Goal: Obtain resource: Obtain resource

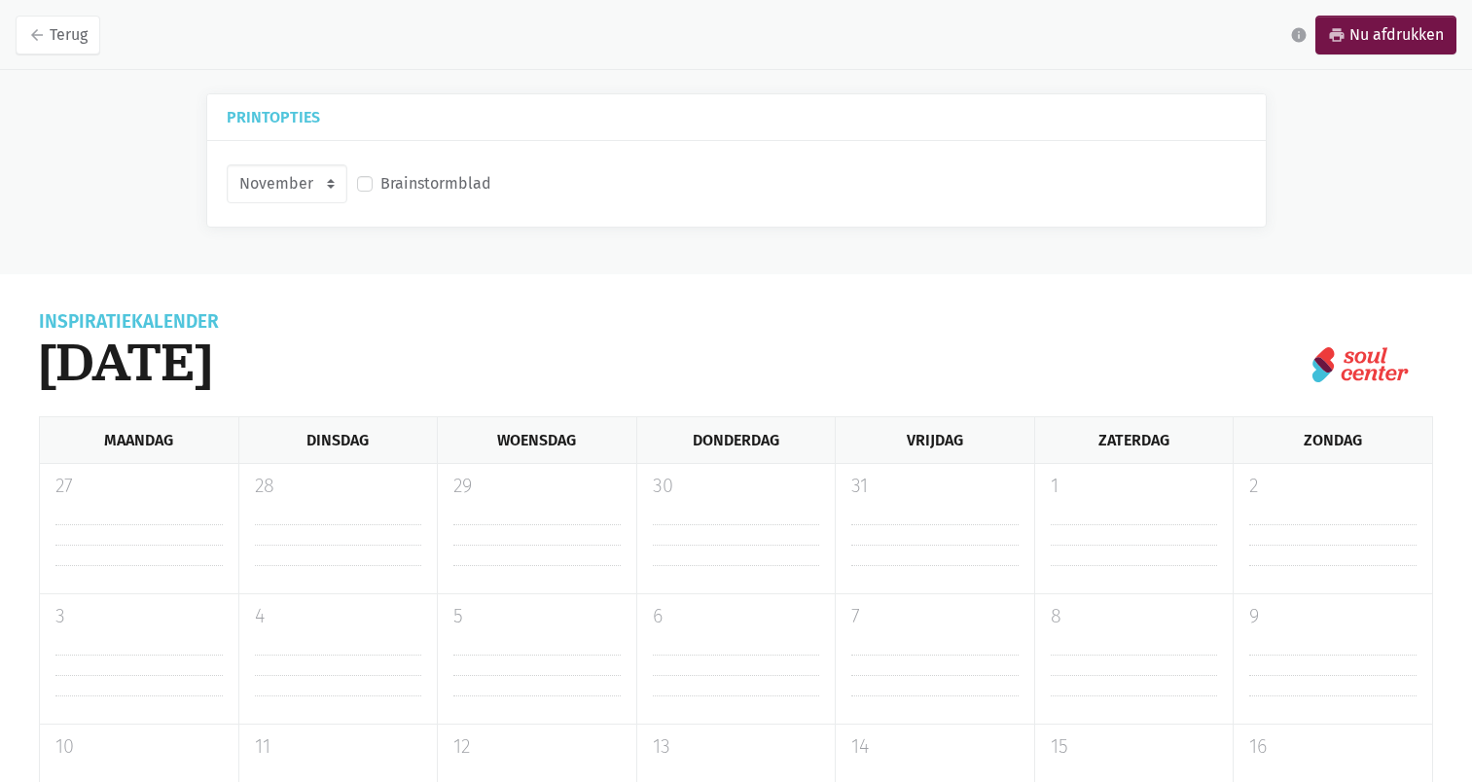
select select "11-2025"
click at [383, 179] on label "Brainstormblad" at bounding box center [435, 183] width 111 height 25
click at [373, 179] on input "Brainstormblad" at bounding box center [365, 181] width 16 height 20
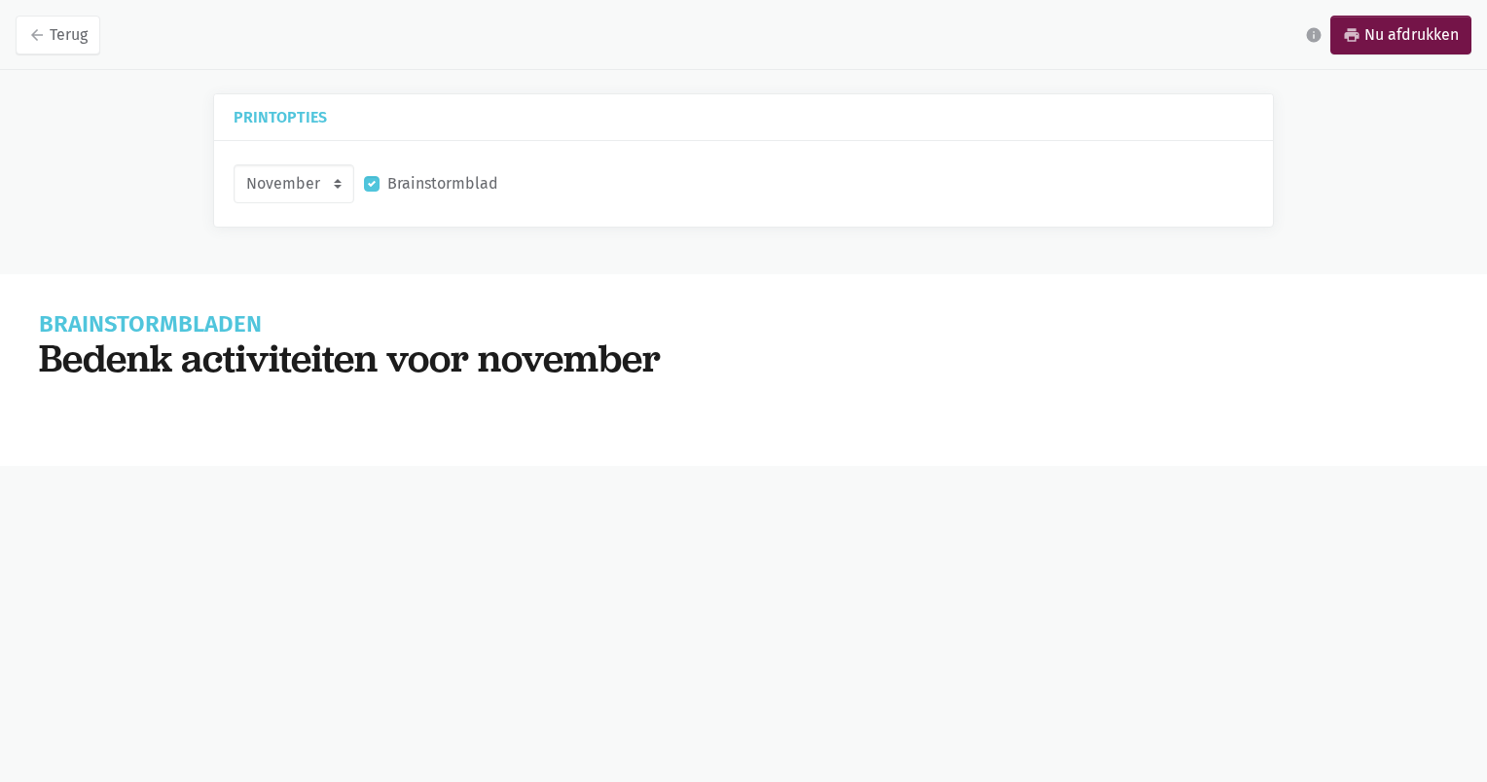
click at [390, 175] on label "Brainstormblad" at bounding box center [442, 183] width 111 height 25
click at [379, 175] on input "Brainstormblad" at bounding box center [372, 181] width 16 height 20
checkbox input "false"
